Goal: Navigation & Orientation: Find specific page/section

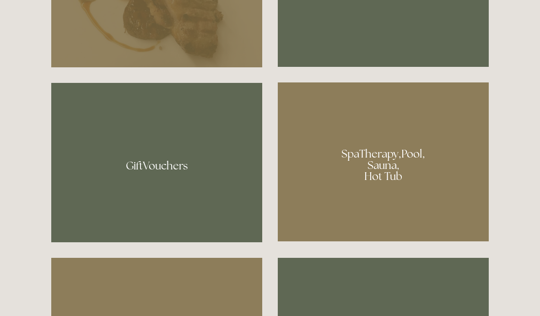
scroll to position [632, 0]
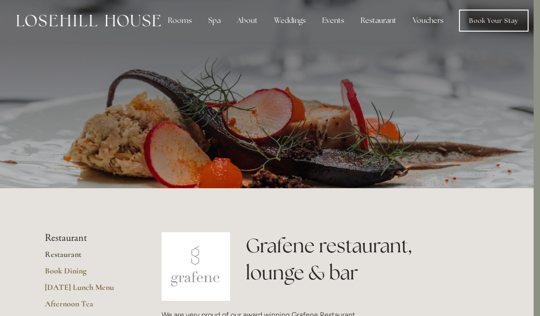
scroll to position [0, 6]
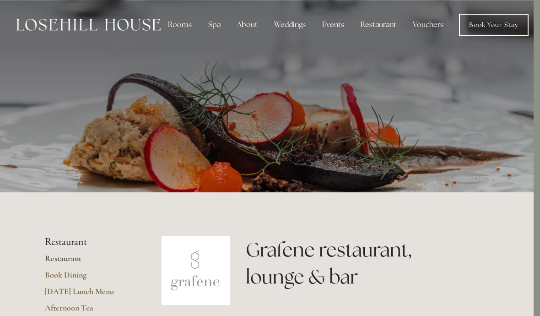
click at [183, 29] on div "Rooms" at bounding box center [180, 25] width 38 height 18
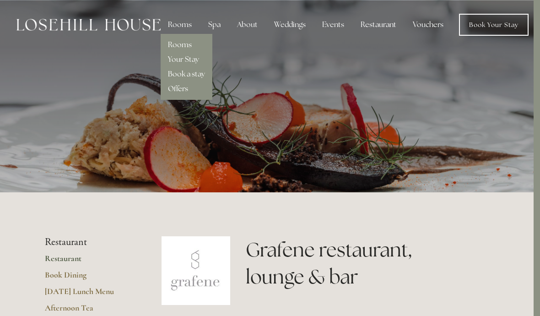
click at [188, 49] on link "Rooms" at bounding box center [180, 45] width 24 height 10
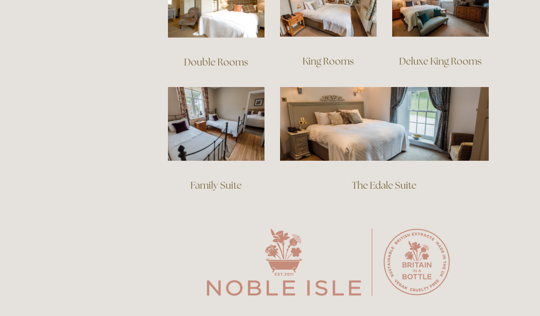
scroll to position [696, 0]
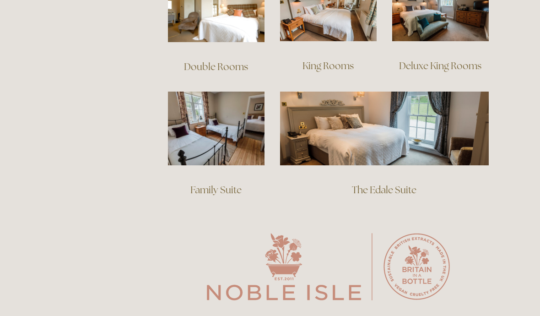
click at [468, 59] on link "Deluxe King Rooms" at bounding box center [440, 65] width 82 height 12
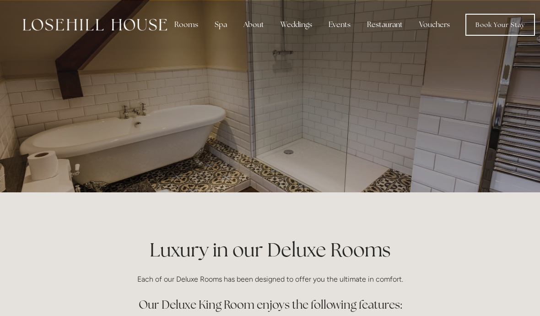
click at [229, 27] on div "Spa" at bounding box center [220, 25] width 27 height 18
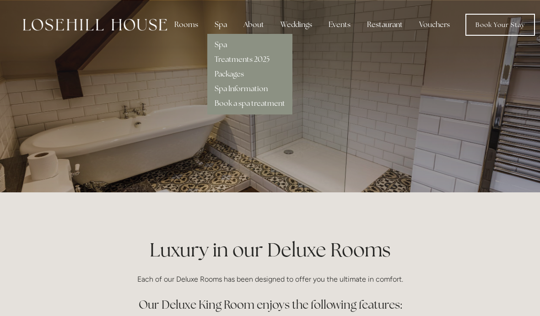
click at [261, 92] on link "Spa Information" at bounding box center [240, 89] width 53 height 10
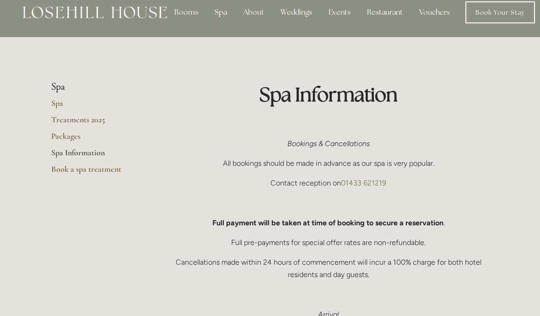
scroll to position [7, 0]
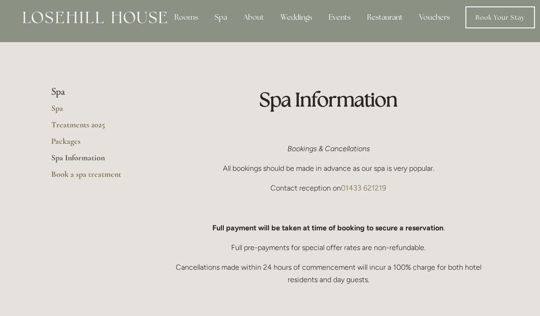
click at [63, 108] on link "Spa" at bounding box center [94, 111] width 87 height 16
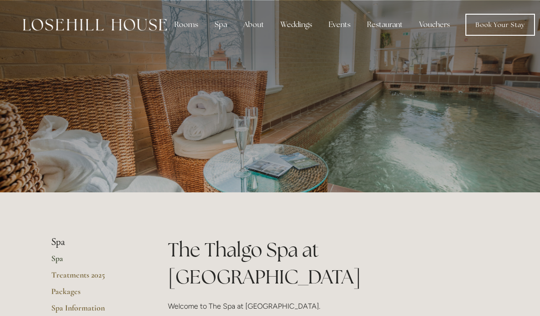
click at [504, 27] on link "Book Your Stay" at bounding box center [500, 25] width 70 height 22
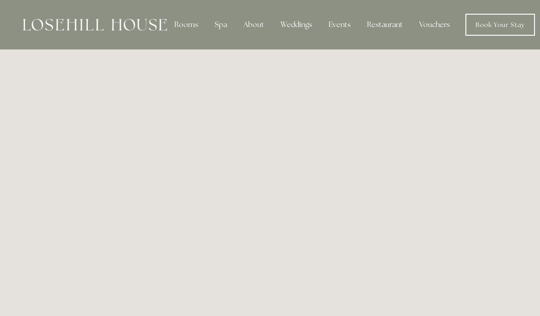
click at [261, 27] on div "About" at bounding box center [253, 25] width 35 height 18
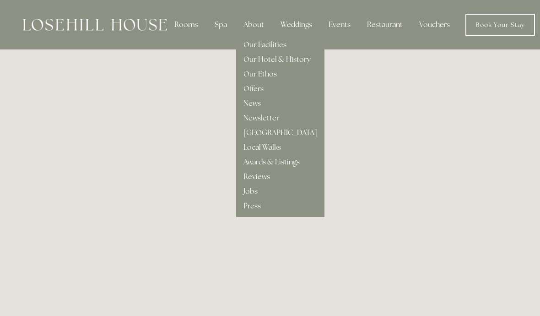
click at [279, 148] on link "Local Walks" at bounding box center [262, 147] width 38 height 10
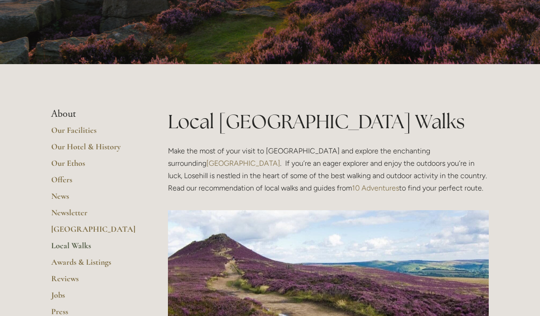
scroll to position [73, 0]
click at [72, 279] on link "Reviews" at bounding box center [94, 281] width 87 height 16
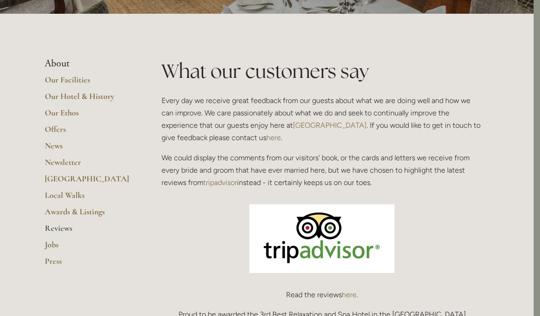
scroll to position [173, 6]
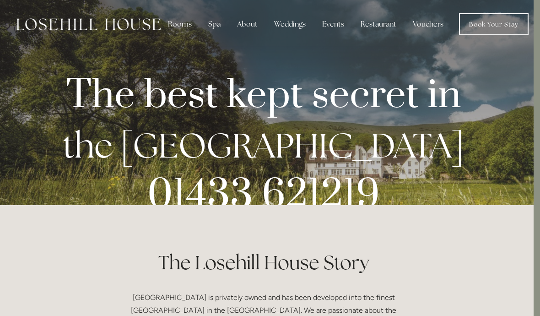
scroll to position [0, 6]
